Goal: Use online tool/utility

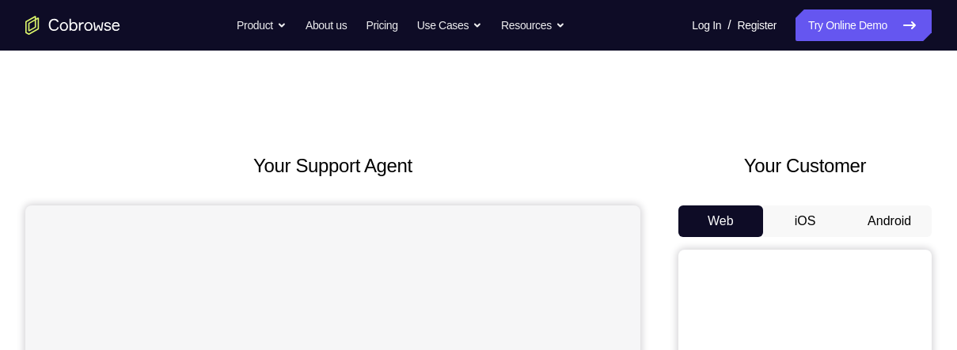
click at [877, 222] on button "Android" at bounding box center [889, 222] width 85 height 32
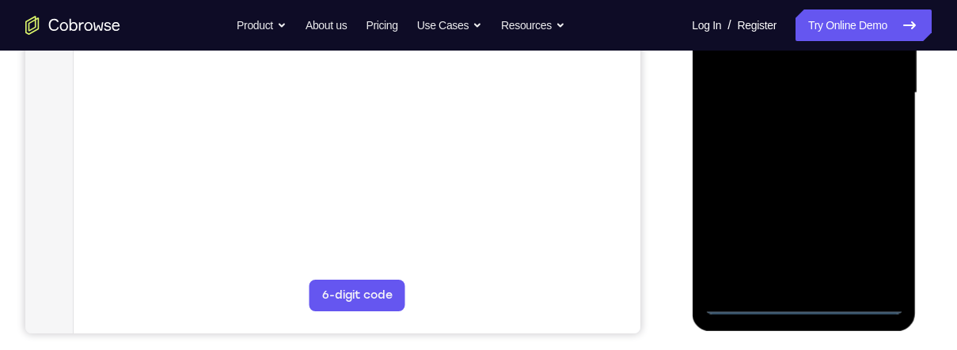
scroll to position [419, 0]
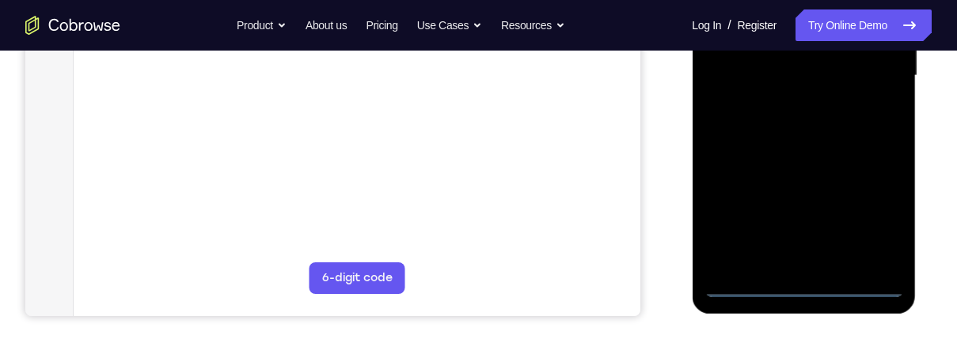
click at [804, 285] on div at bounding box center [802, 75] width 199 height 443
click at [864, 218] on div at bounding box center [802, 75] width 199 height 443
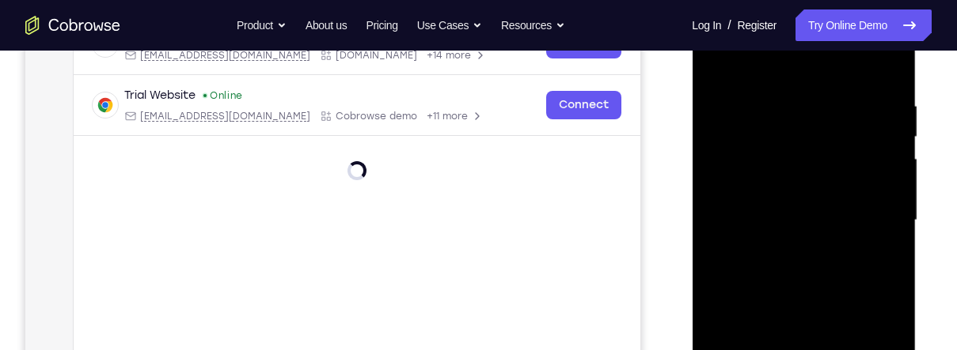
scroll to position [173, 0]
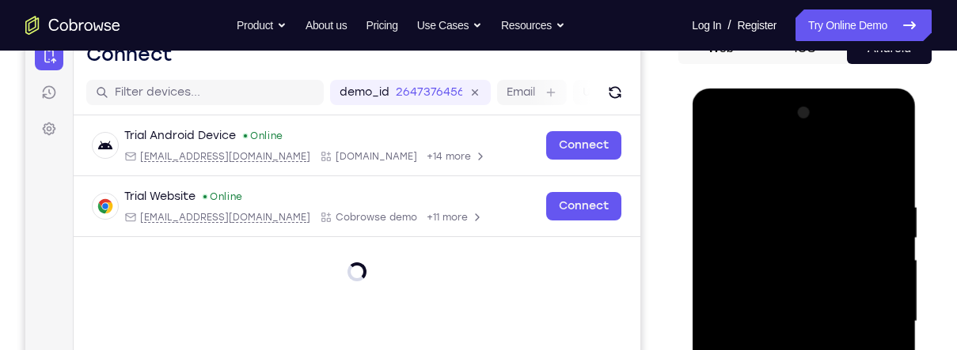
click at [859, 164] on div at bounding box center [802, 321] width 199 height 443
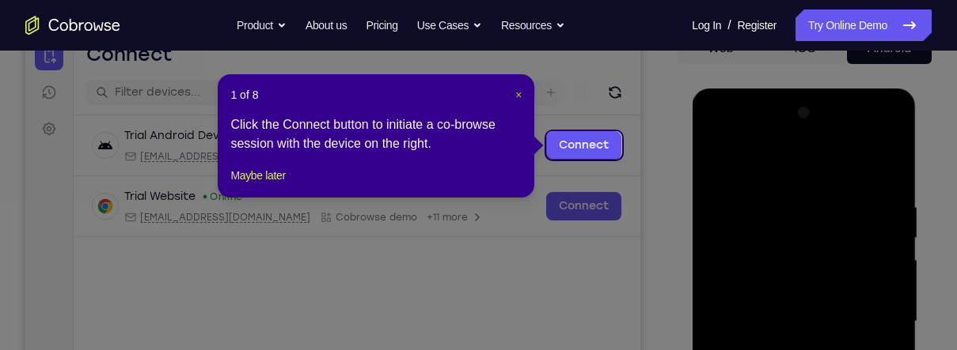
click at [518, 92] on span "×" at bounding box center [518, 95] width 6 height 13
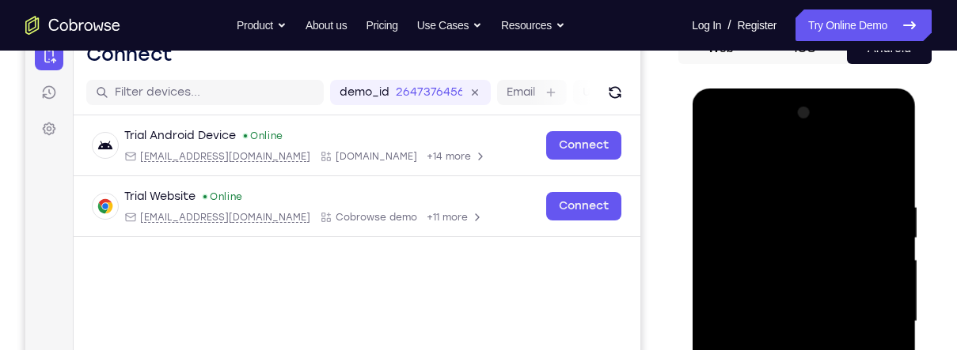
scroll to position [284, 0]
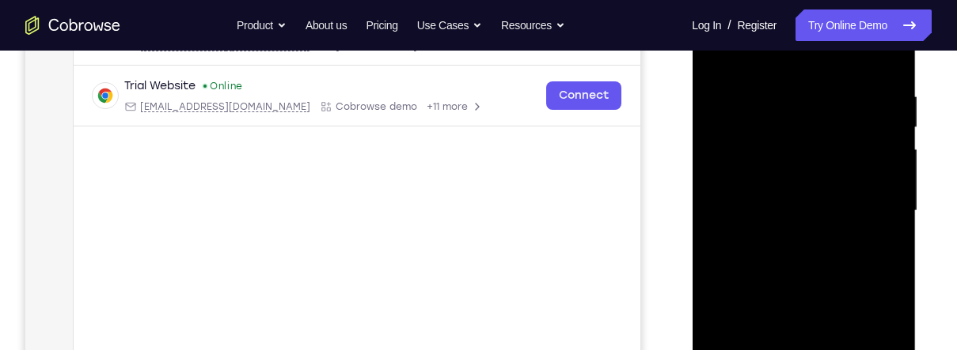
click at [872, 205] on div at bounding box center [802, 211] width 199 height 443
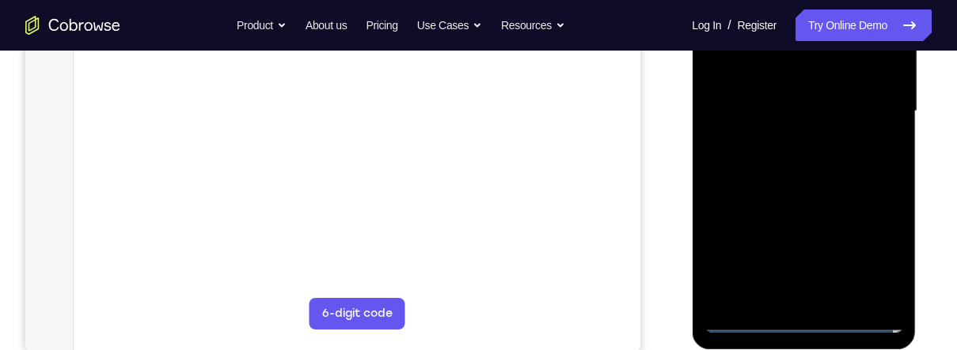
scroll to position [385, 0]
click at [792, 298] on div at bounding box center [802, 110] width 199 height 443
click at [877, 105] on div at bounding box center [802, 110] width 199 height 443
click at [845, 77] on div at bounding box center [802, 110] width 199 height 443
click at [862, 118] on div at bounding box center [802, 110] width 199 height 443
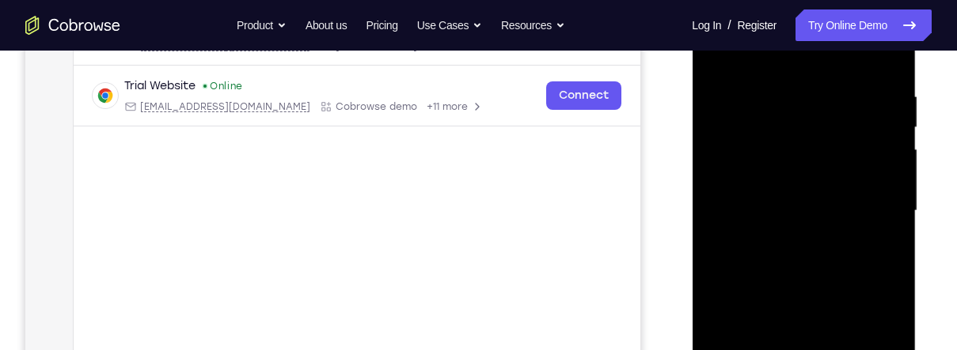
scroll to position [283, 0]
click at [862, 267] on div at bounding box center [802, 212] width 199 height 443
click at [828, 260] on div at bounding box center [802, 212] width 199 height 443
click at [824, 262] on div at bounding box center [802, 212] width 199 height 443
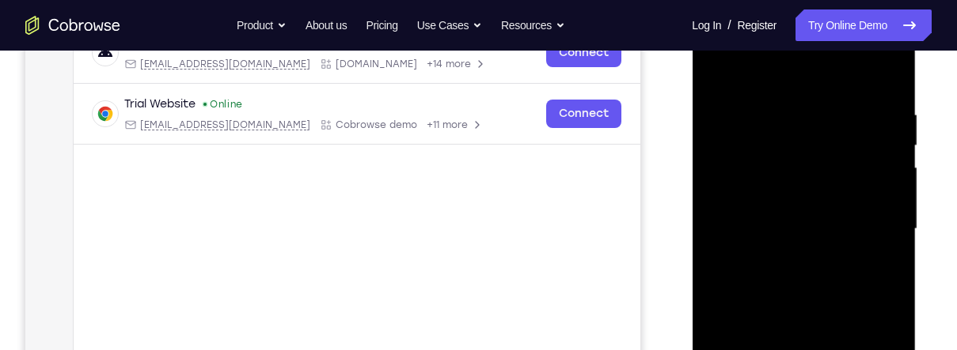
scroll to position [267, 0]
click at [888, 97] on div at bounding box center [802, 228] width 199 height 443
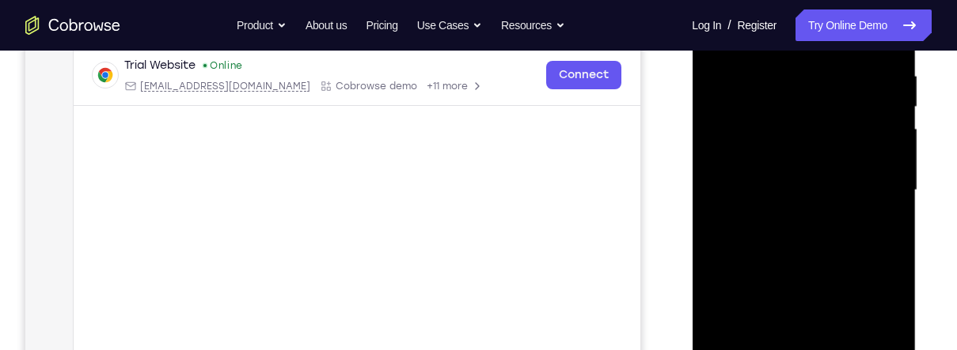
scroll to position [305, 0]
click at [892, 175] on div at bounding box center [802, 189] width 199 height 443
click at [892, 171] on div at bounding box center [802, 189] width 199 height 443
click at [893, 170] on div at bounding box center [802, 189] width 199 height 443
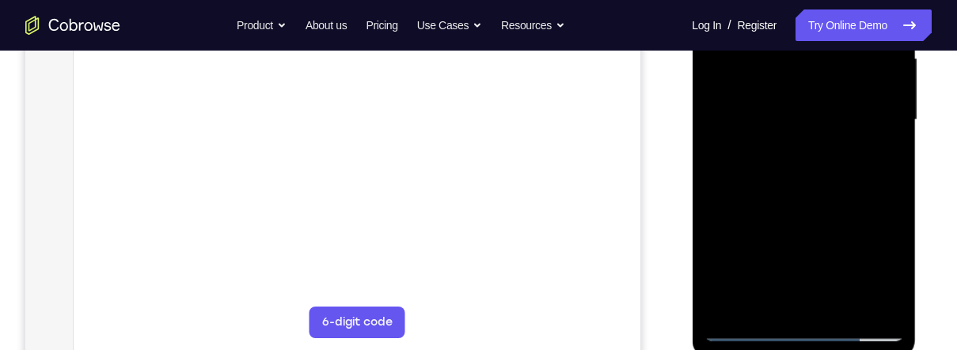
scroll to position [376, 0]
click at [847, 303] on div at bounding box center [802, 119] width 199 height 443
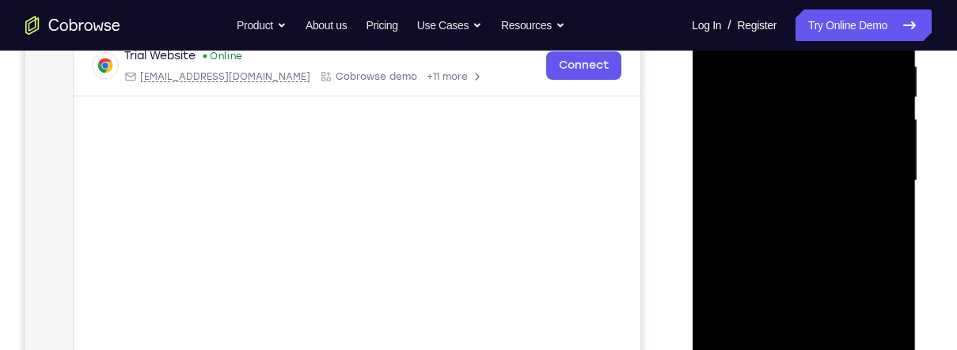
scroll to position [314, 0]
click at [846, 263] on div at bounding box center [802, 181] width 199 height 443
click at [849, 156] on div at bounding box center [802, 181] width 199 height 443
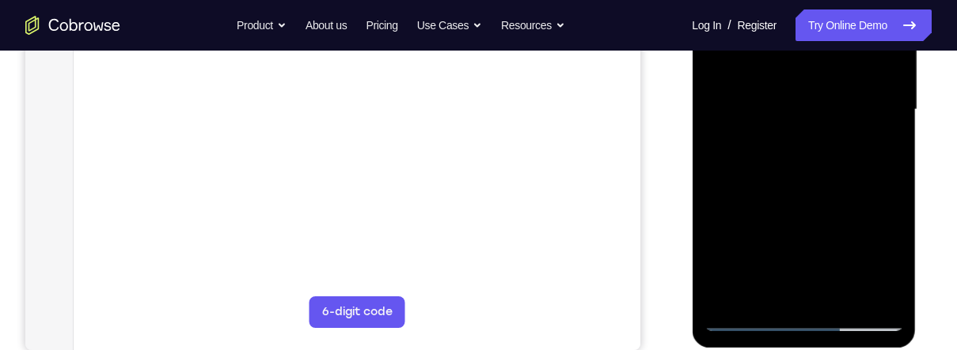
scroll to position [385, 0]
click at [877, 149] on div at bounding box center [802, 110] width 199 height 443
click at [754, 321] on div at bounding box center [802, 110] width 199 height 443
click at [751, 324] on div at bounding box center [802, 110] width 199 height 443
click at [822, 125] on div at bounding box center [802, 110] width 199 height 443
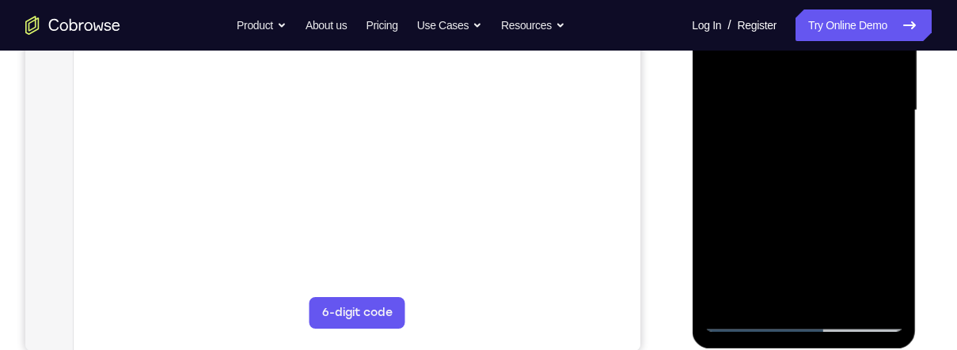
click at [878, 150] on div at bounding box center [802, 110] width 199 height 443
click at [881, 145] on div at bounding box center [802, 110] width 199 height 443
click at [749, 324] on div at bounding box center [802, 110] width 199 height 443
click at [748, 320] on div at bounding box center [802, 110] width 199 height 443
click at [855, 151] on div at bounding box center [802, 110] width 199 height 443
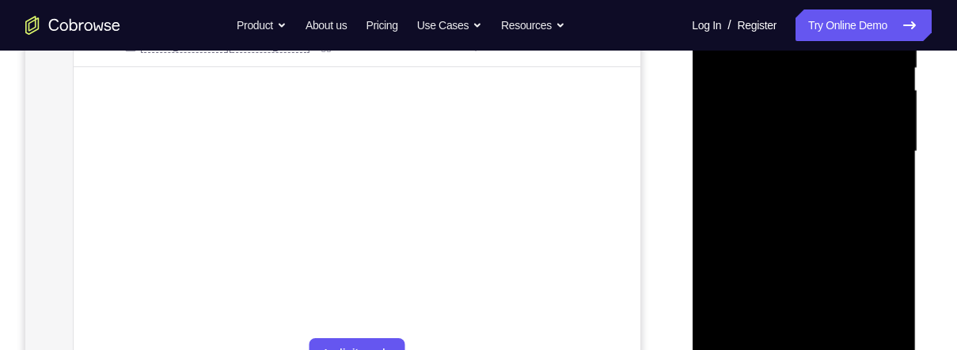
scroll to position [344, 0]
click at [789, 297] on div at bounding box center [802, 151] width 199 height 443
click at [821, 295] on div at bounding box center [802, 151] width 199 height 443
